Goal: Task Accomplishment & Management: Manage account settings

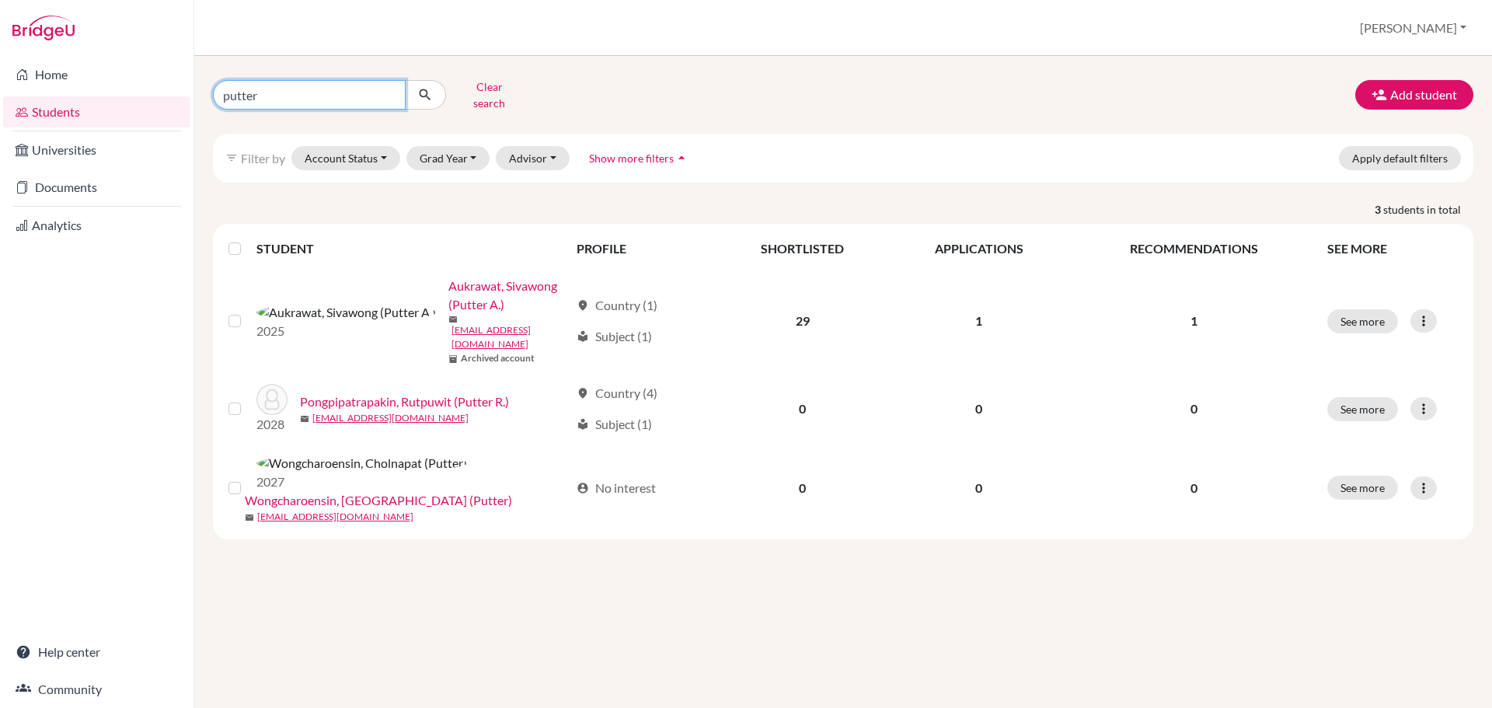
click at [295, 80] on input "putter" at bounding box center [309, 95] width 193 height 30
type input "gundam"
click button "submit" at bounding box center [425, 95] width 41 height 30
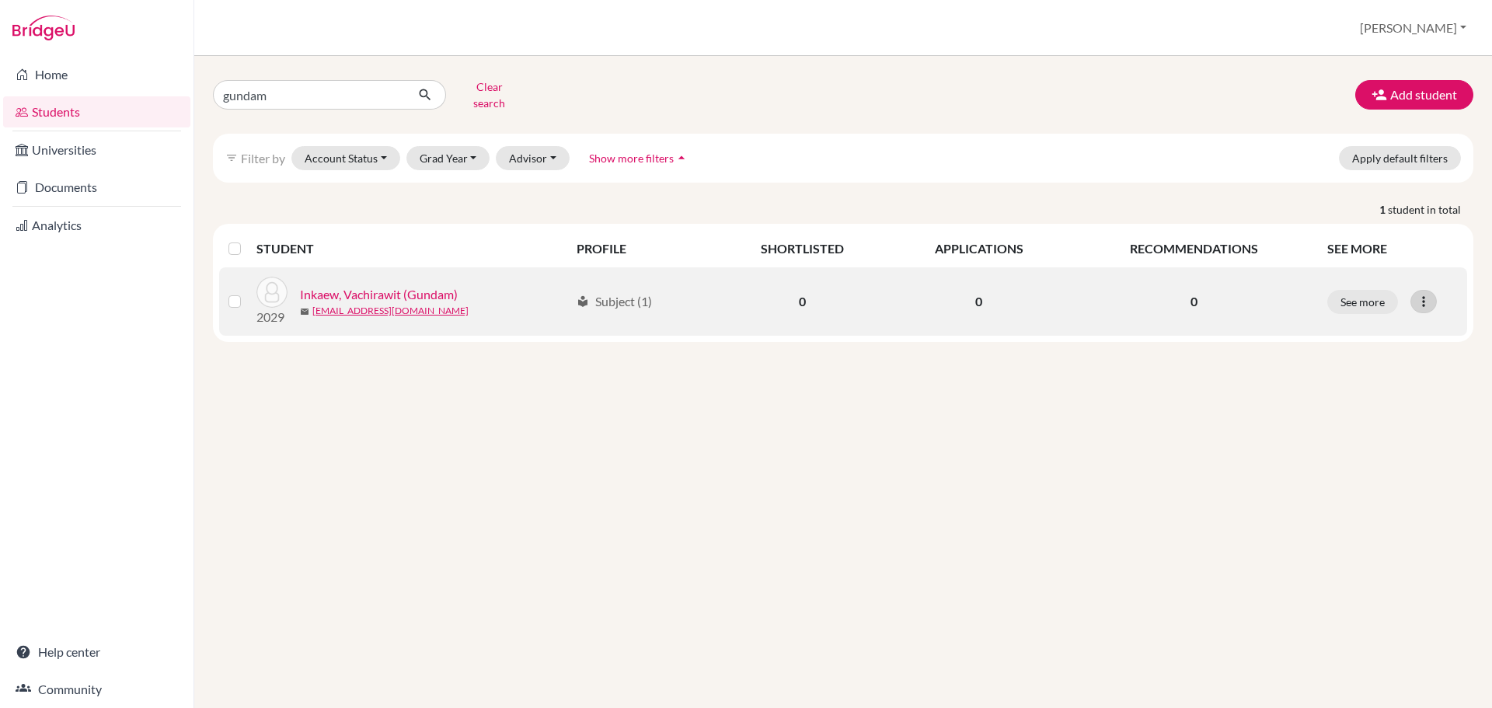
click at [1434, 290] on div at bounding box center [1423, 301] width 26 height 23
click at [1365, 371] on button "Reset Password" at bounding box center [1355, 383] width 123 height 25
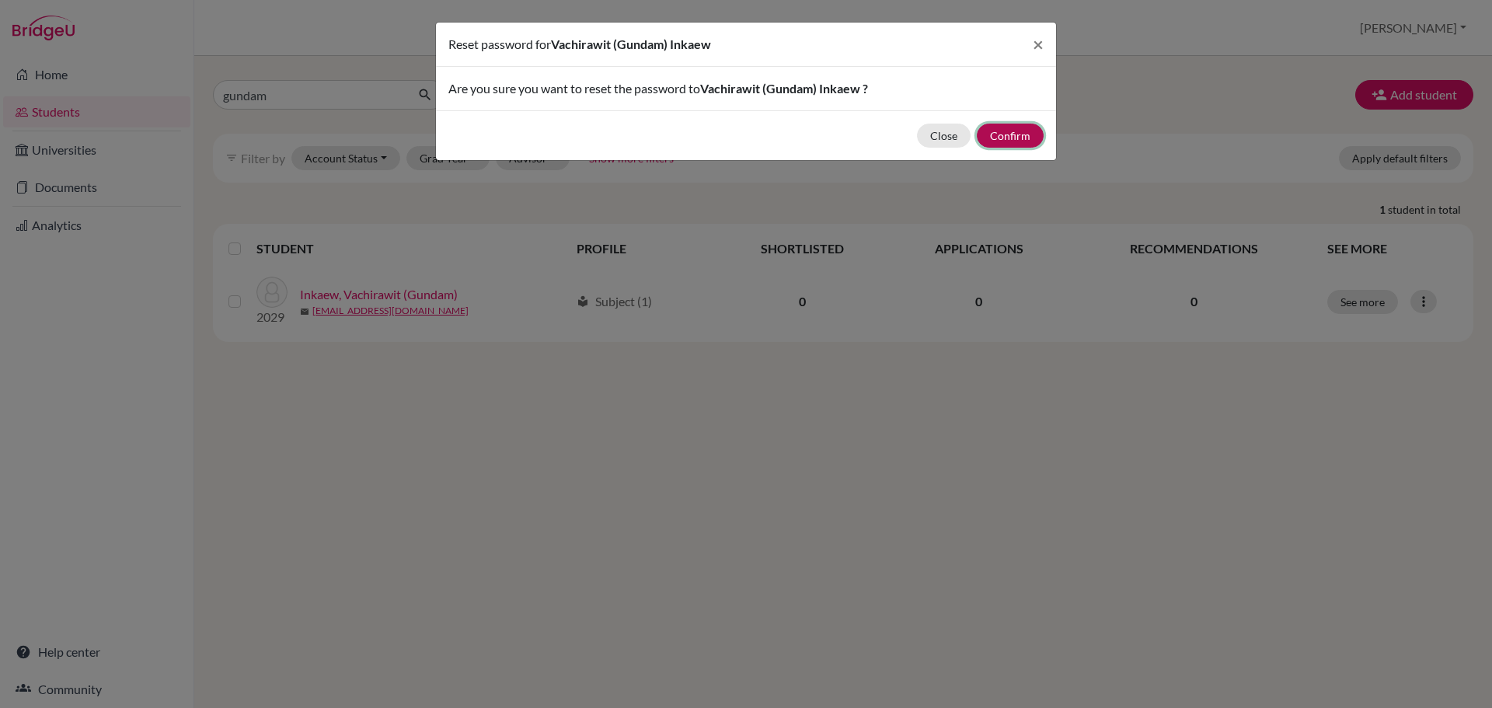
click at [1002, 147] on button "Confirm" at bounding box center [1010, 136] width 67 height 24
